Goal: Find specific page/section: Find specific page/section

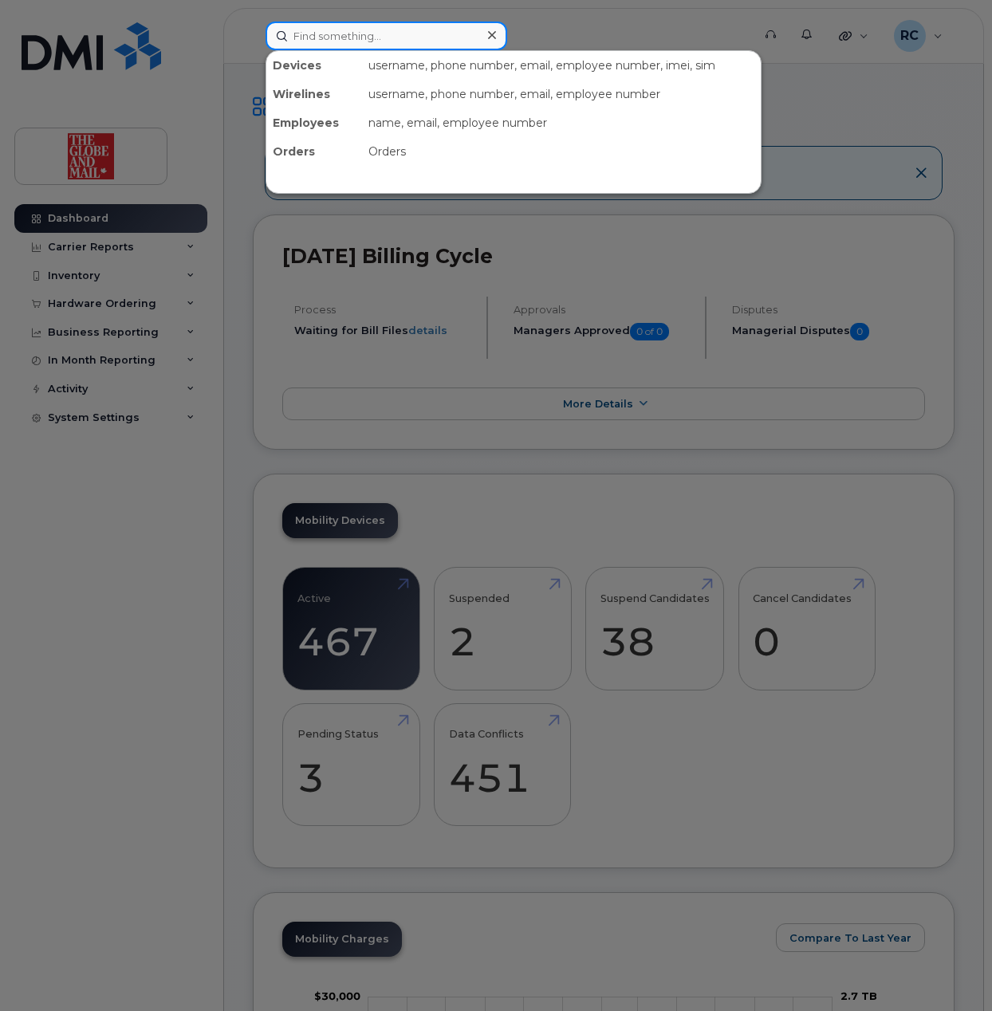
click at [380, 38] on input at bounding box center [386, 36] width 242 height 29
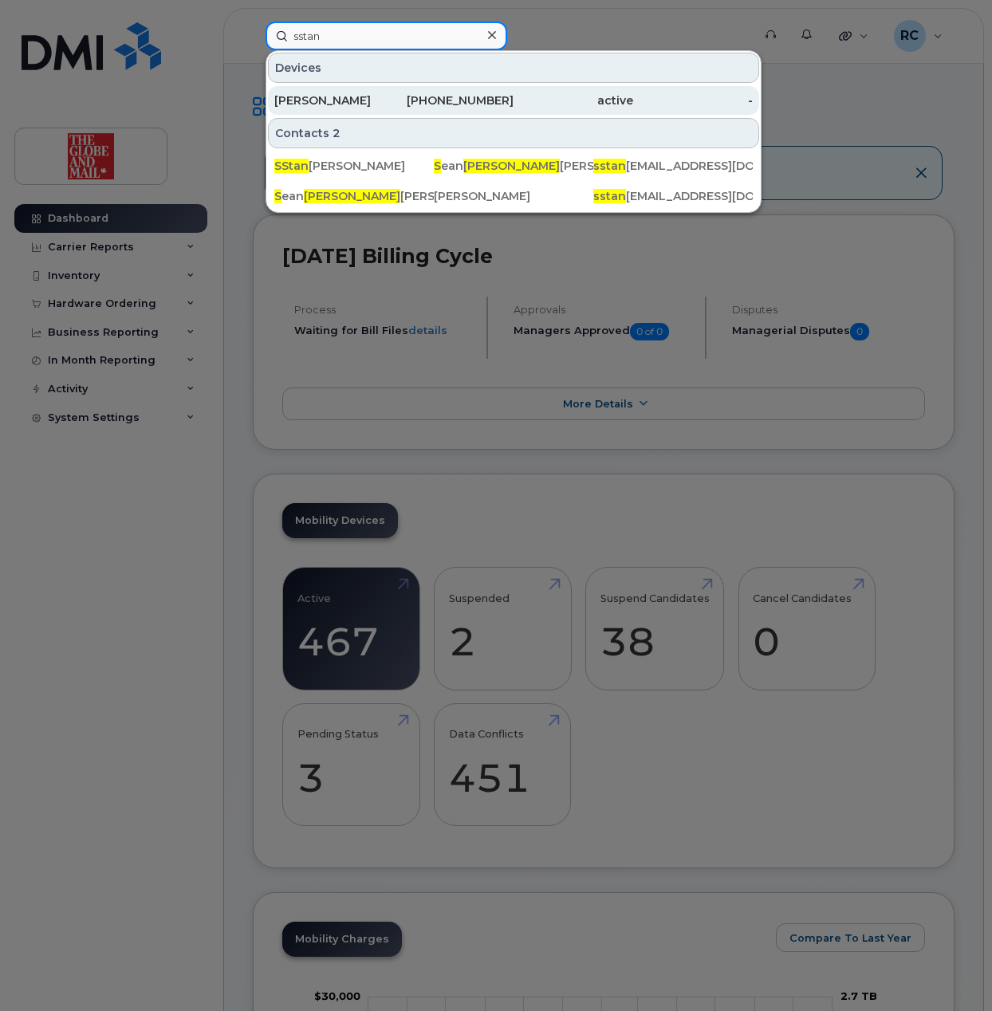
type input "sstan"
click at [383, 100] on div "[PERSON_NAME]" at bounding box center [334, 100] width 120 height 16
